Goal: Task Accomplishment & Management: Manage account settings

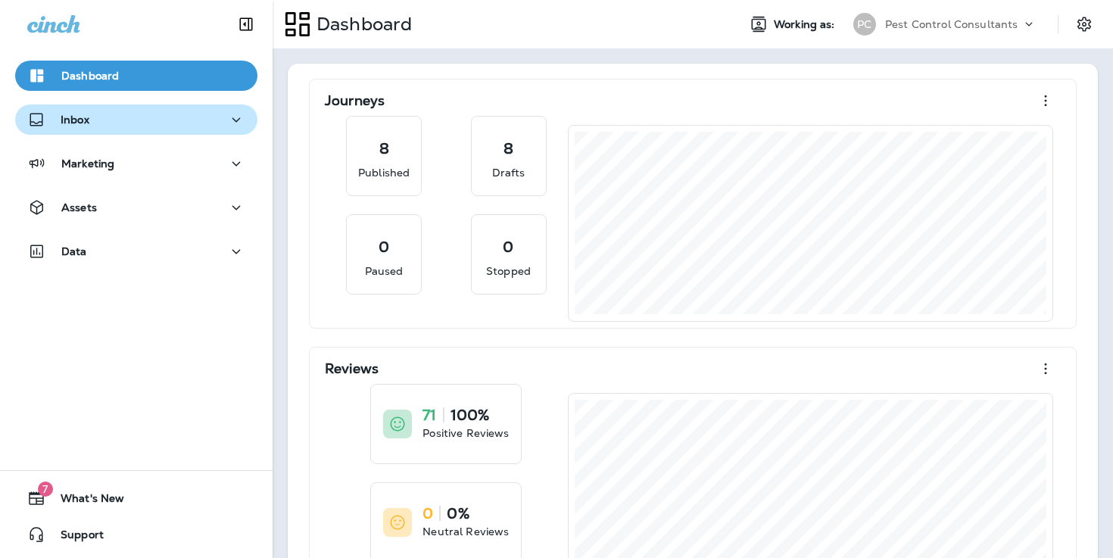
click at [213, 126] on div "Inbox" at bounding box center [136, 120] width 218 height 19
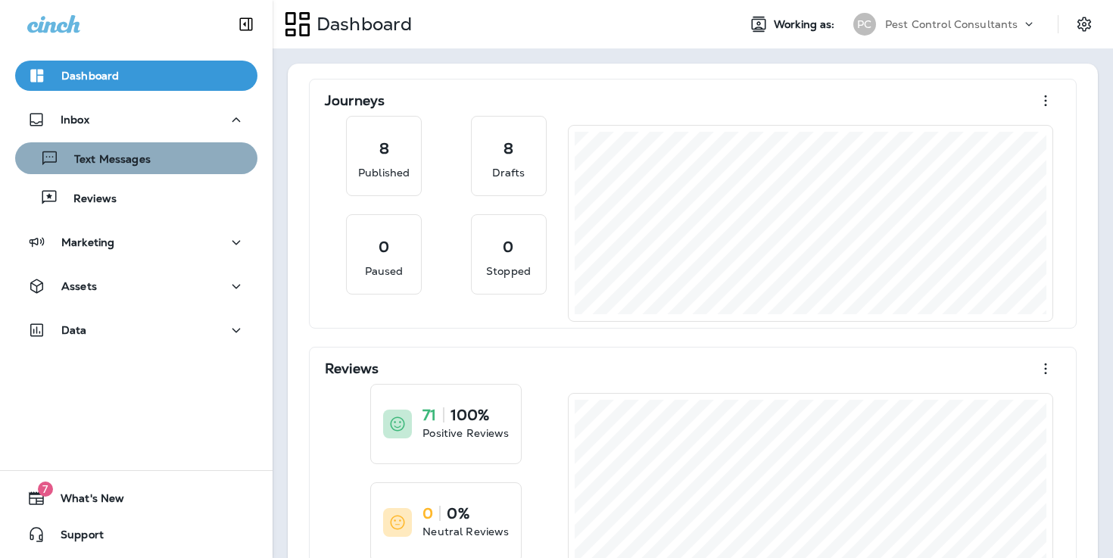
click at [206, 161] on div "Text Messages" at bounding box center [136, 158] width 230 height 23
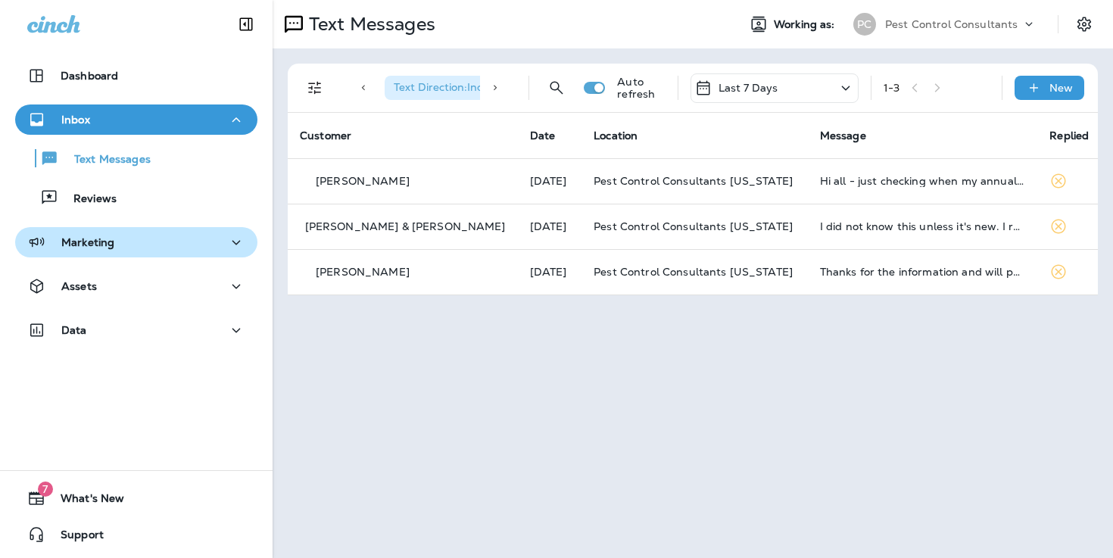
click at [197, 255] on button "Marketing" at bounding box center [136, 242] width 242 height 30
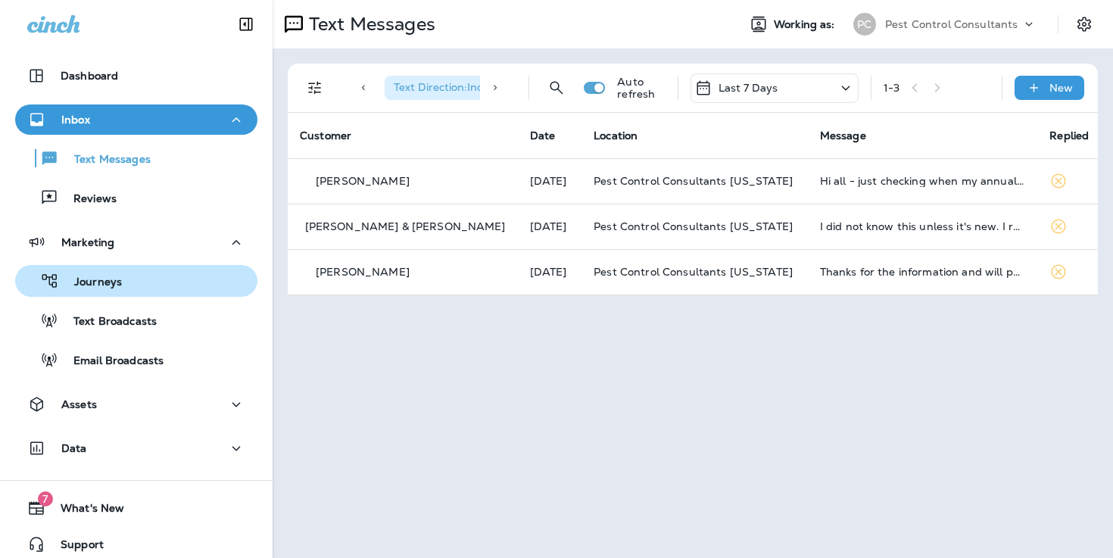
click at [195, 285] on div "Journeys" at bounding box center [136, 280] width 230 height 23
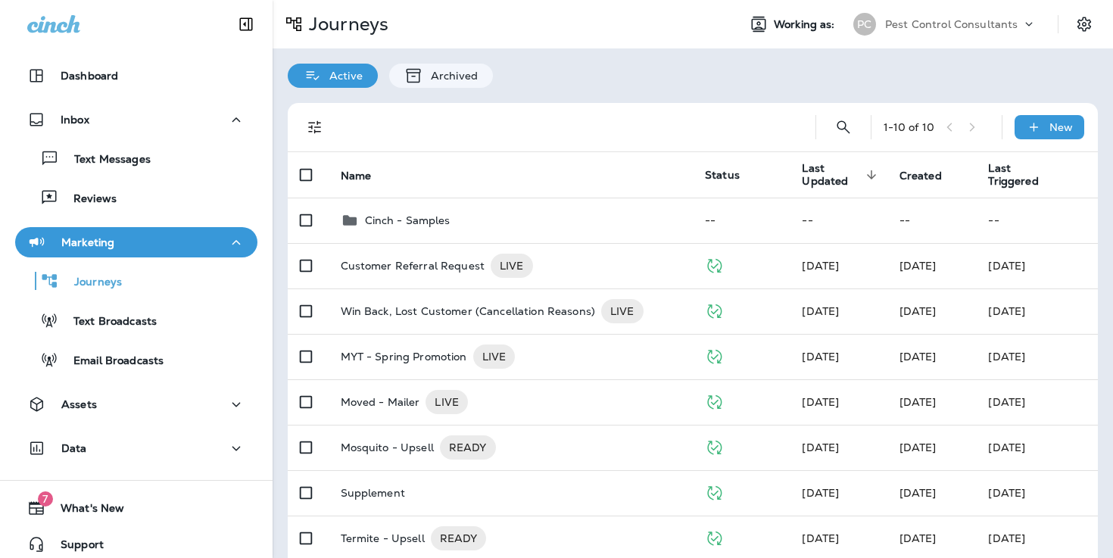
click at [583, 89] on div "1 - 10 of 10 New Name Status Last Updated sorted descending Created Last Trigge…" at bounding box center [692, 400] width 840 height 625
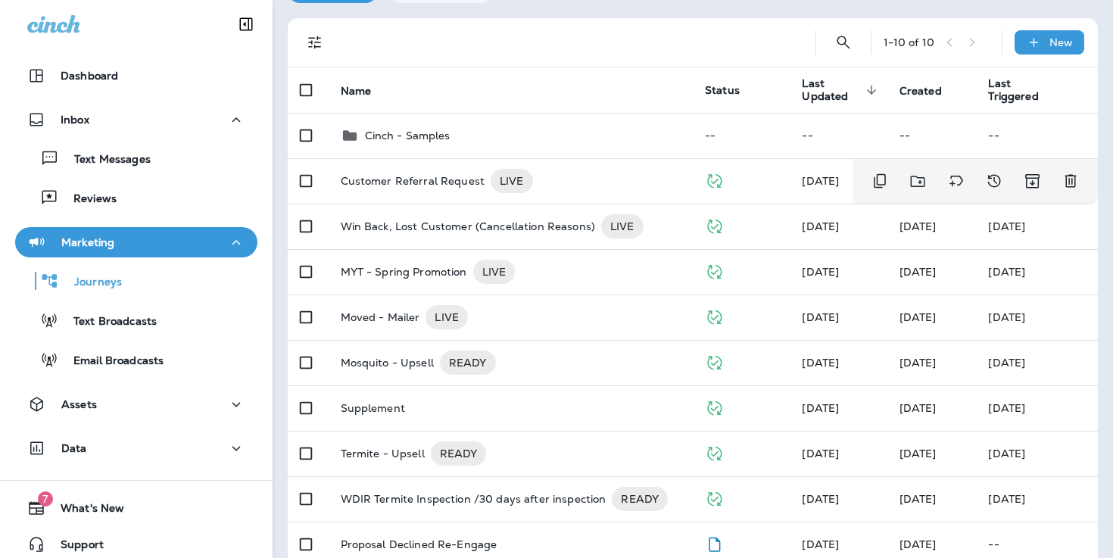
scroll to position [154, 0]
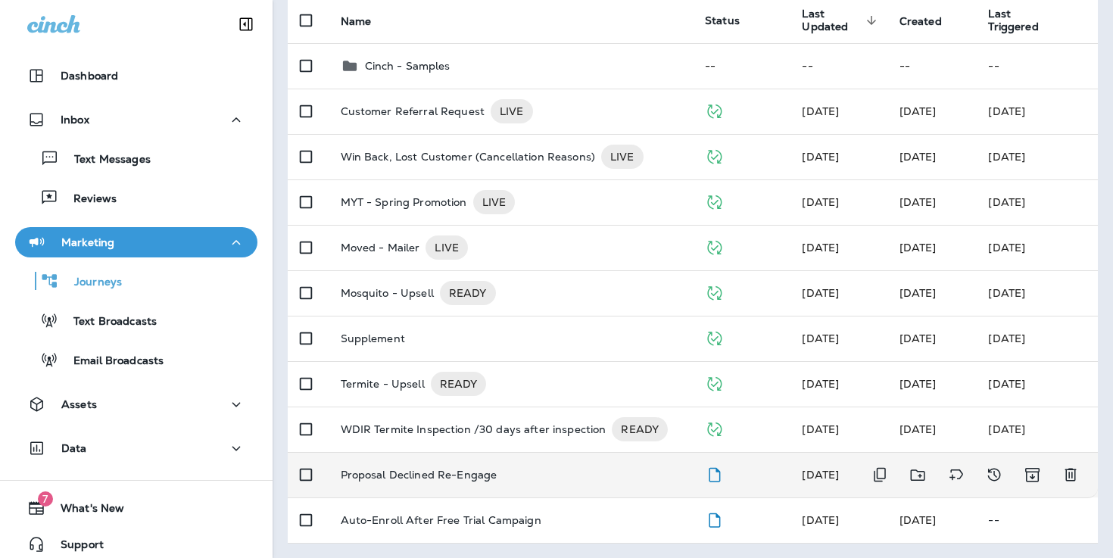
click at [523, 477] on div "Proposal Declined Re-Engage" at bounding box center [511, 475] width 341 height 12
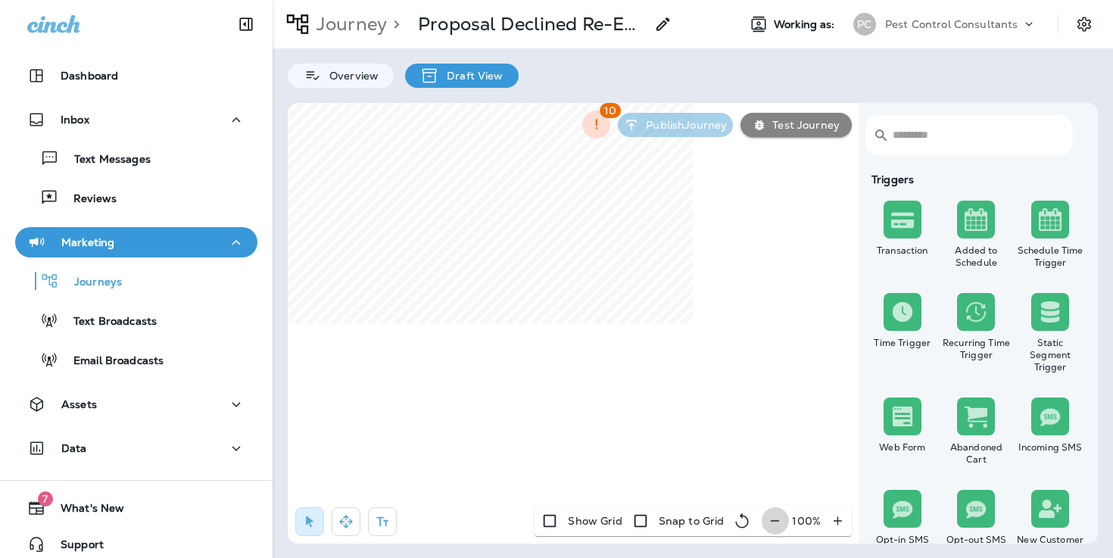
click at [779, 518] on icon "button" at bounding box center [775, 520] width 16 height 15
click at [779, 518] on icon "button" at bounding box center [781, 520] width 16 height 15
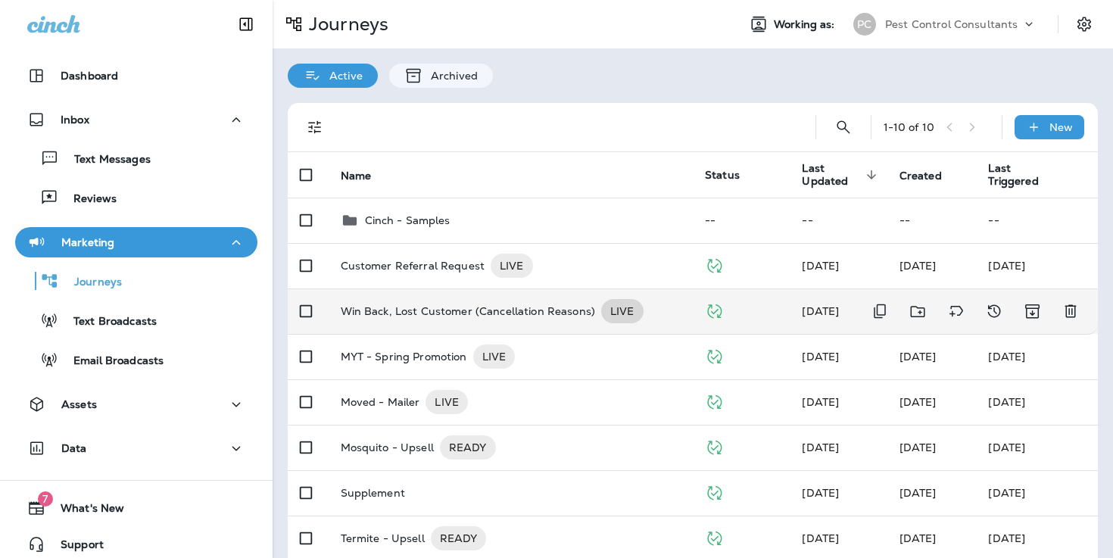
scroll to position [154, 0]
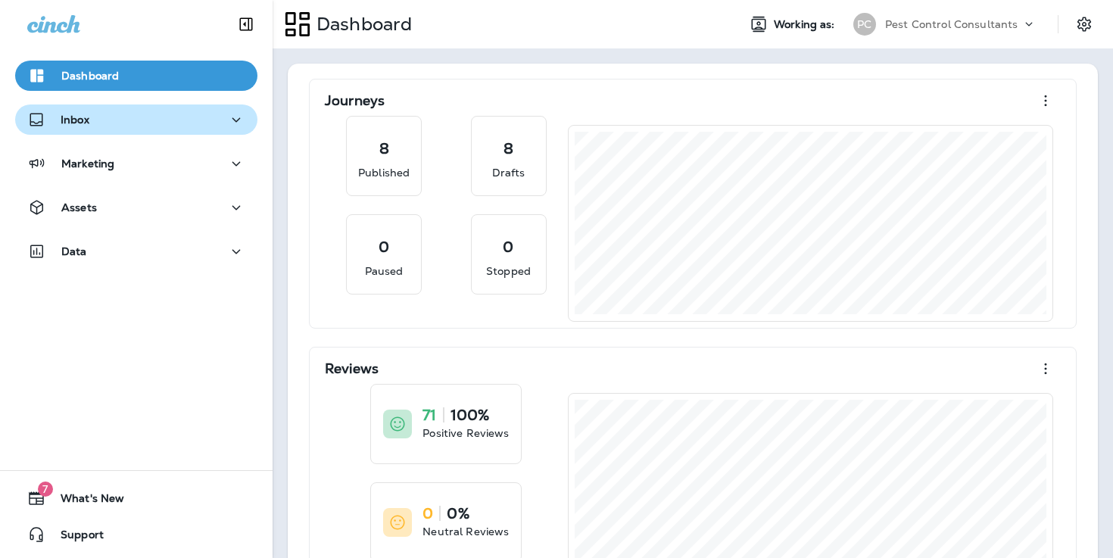
click at [204, 132] on button "Inbox" at bounding box center [136, 119] width 242 height 30
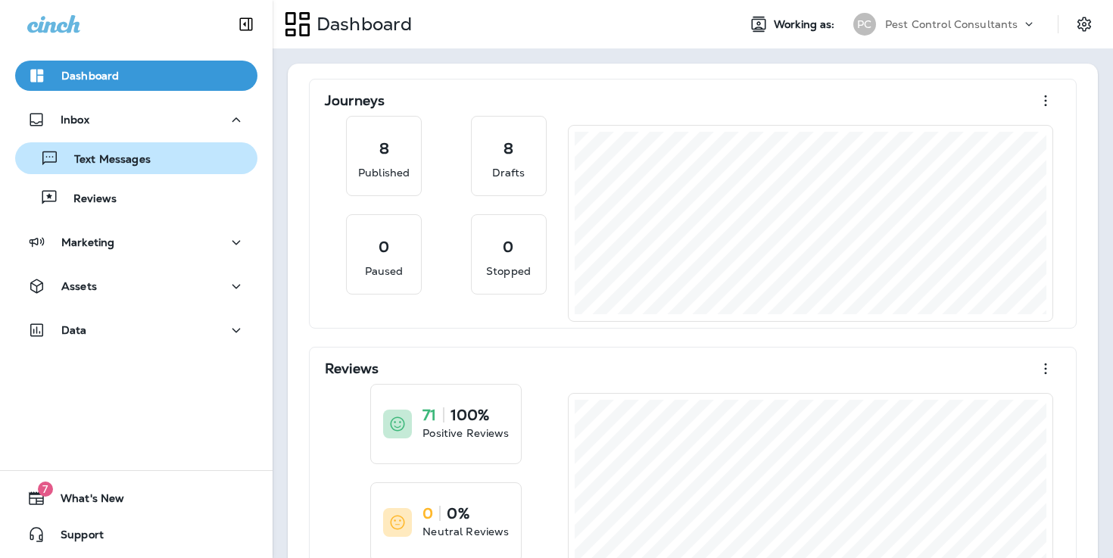
click at [193, 164] on div "Text Messages" at bounding box center [136, 158] width 230 height 23
